Goal: Use online tool/utility: Utilize a website feature to perform a specific function

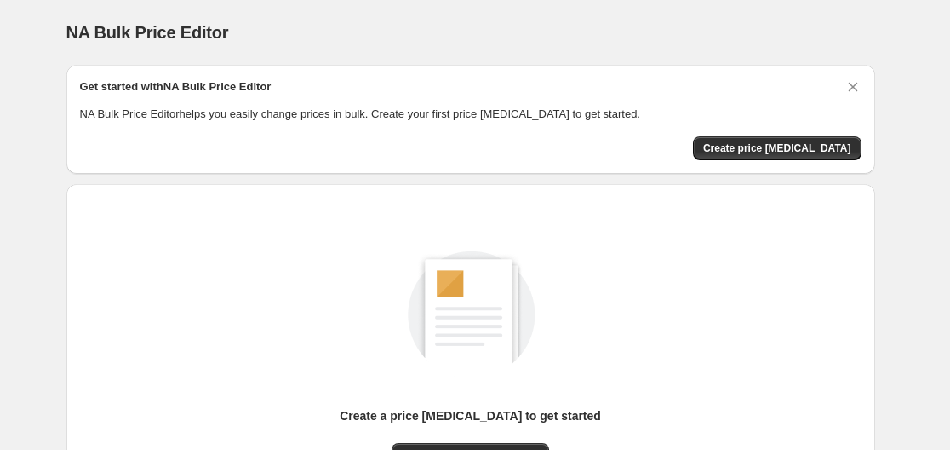
scroll to position [188, 0]
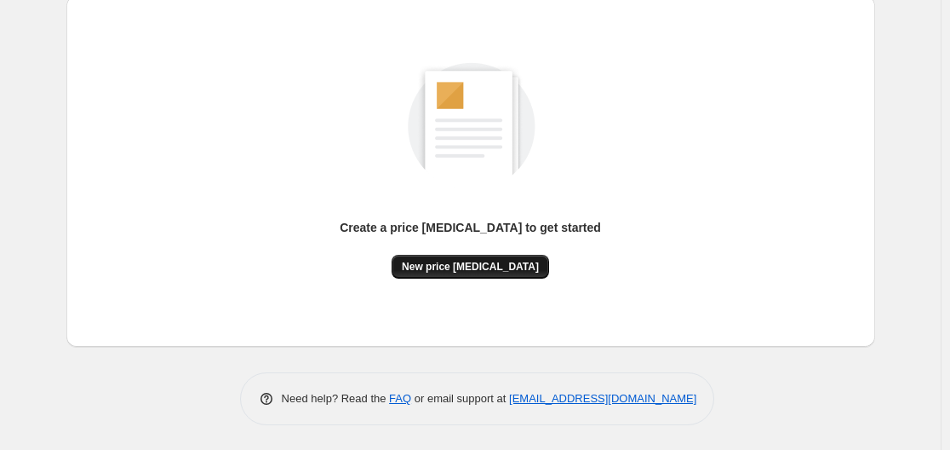
click at [468, 265] on span "New price [MEDICAL_DATA]" at bounding box center [470, 267] width 137 height 14
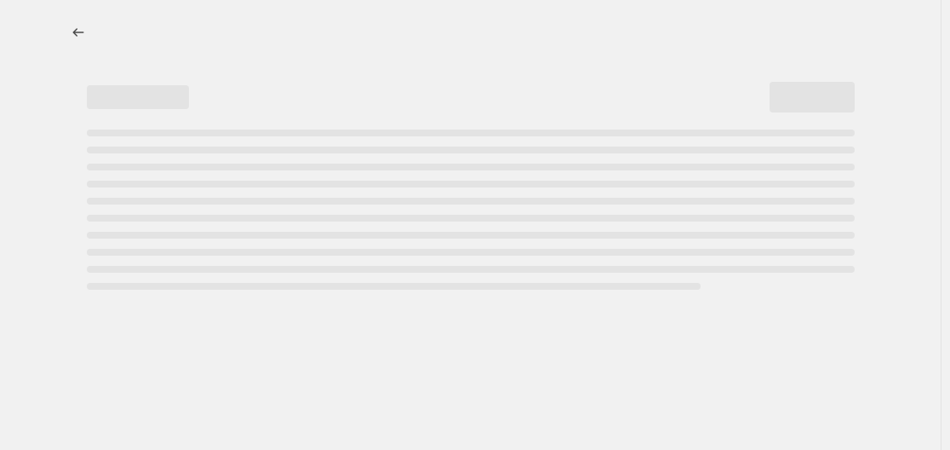
select select "percentage"
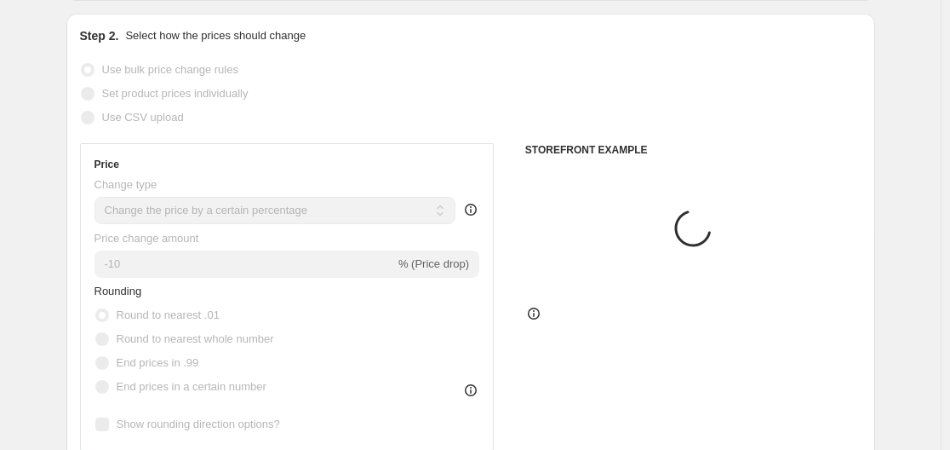
scroll to position [255, 0]
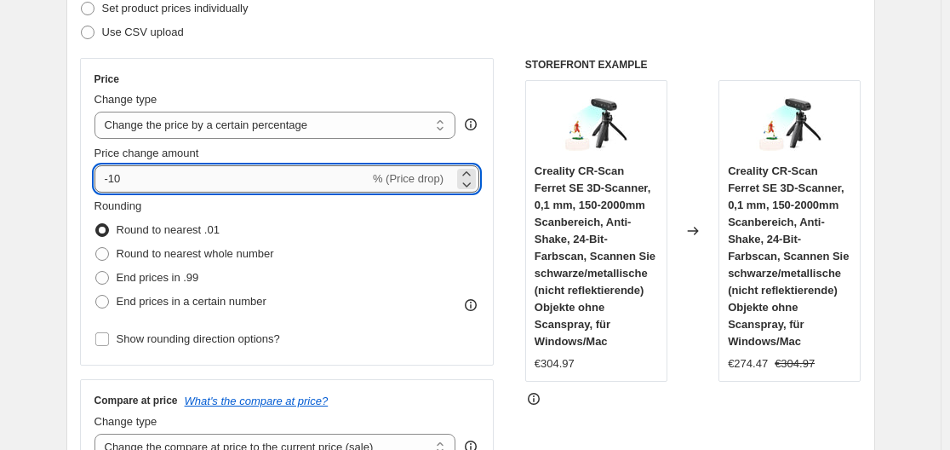
drag, startPoint x: 112, startPoint y: 182, endPoint x: 183, endPoint y: 171, distance: 72.4
click at [183, 171] on input "-10" at bounding box center [232, 178] width 275 height 27
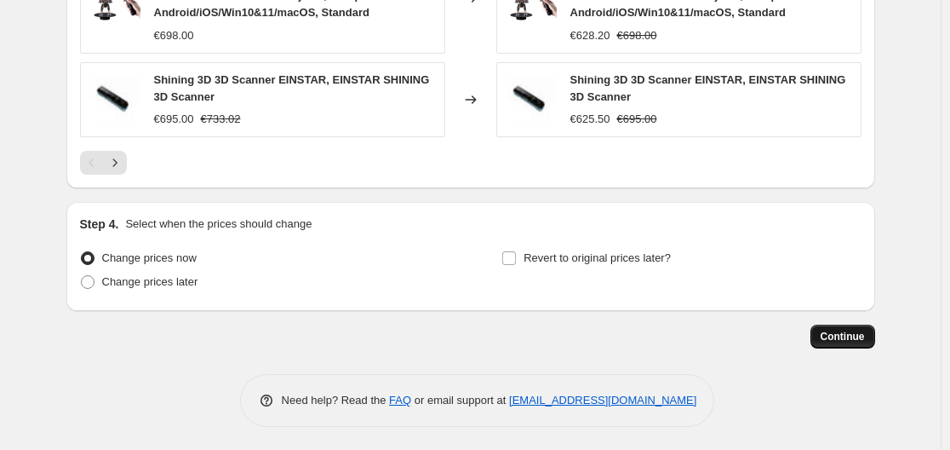
scroll to position [1451, 0]
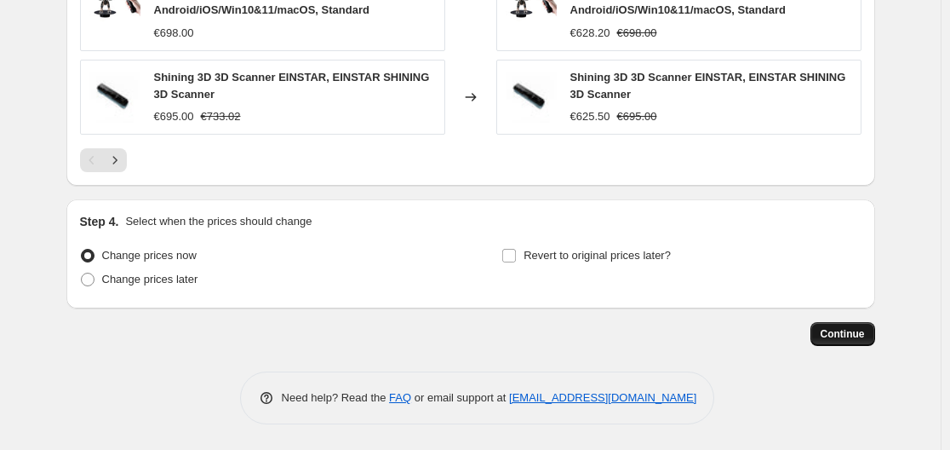
type input "-30"
click at [841, 337] on span "Continue" at bounding box center [843, 334] width 44 height 14
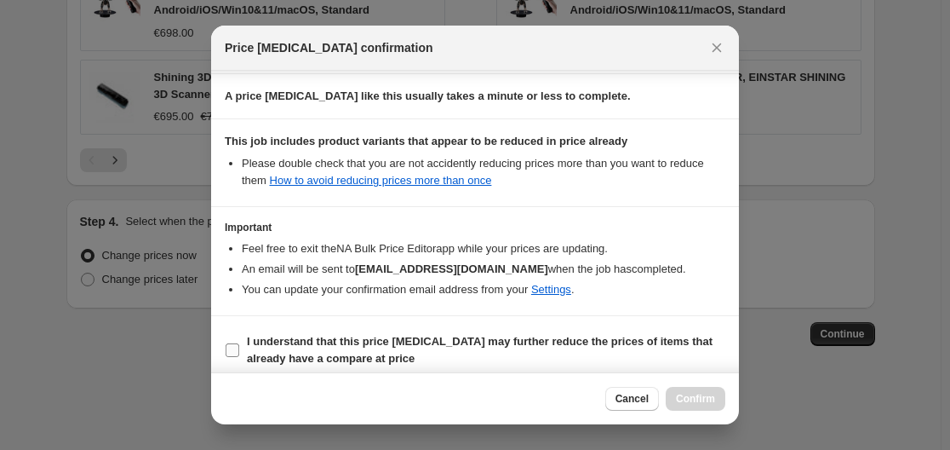
scroll to position [267, 0]
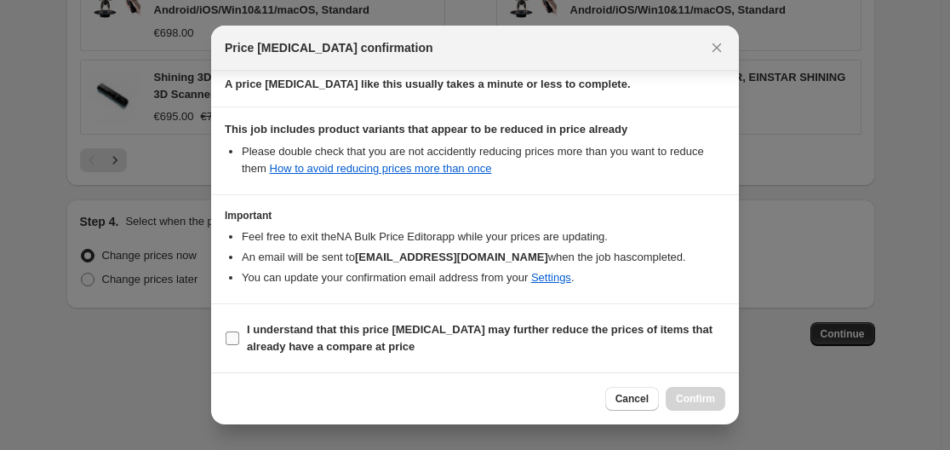
drag, startPoint x: 241, startPoint y: 336, endPoint x: 469, endPoint y: 347, distance: 228.4
click at [243, 336] on label "I understand that this price [MEDICAL_DATA] may further reduce the prices of it…" at bounding box center [475, 338] width 501 height 41
click at [239, 336] on input "I understand that this price [MEDICAL_DATA] may further reduce the prices of it…" at bounding box center [233, 338] width 14 height 14
checkbox input "true"
click at [703, 404] on span "Confirm" at bounding box center [695, 399] width 39 height 14
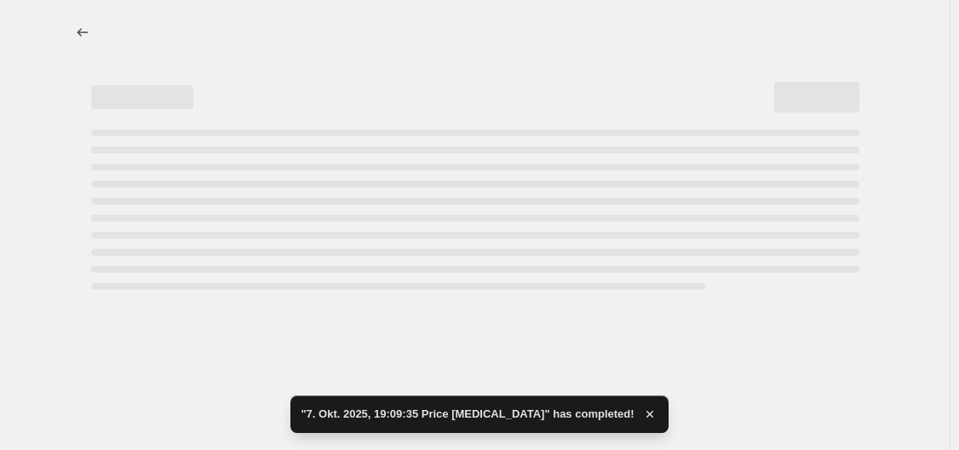
select select "percentage"
